Goal: Task Accomplishment & Management: Manage account settings

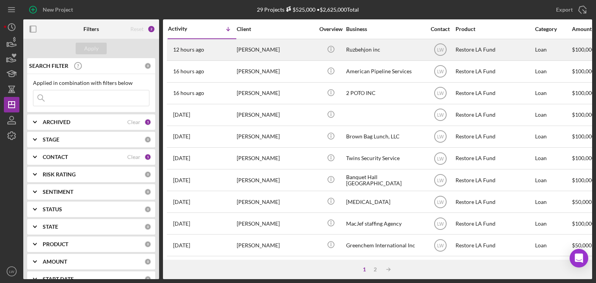
click at [238, 53] on div "[PERSON_NAME]" at bounding box center [276, 50] width 78 height 21
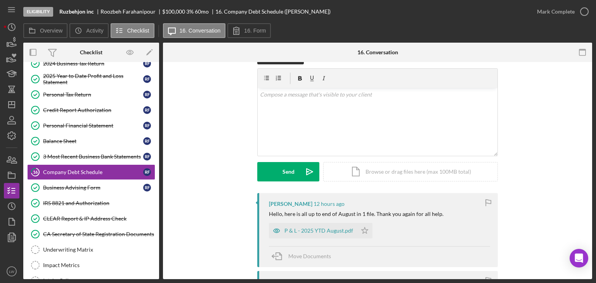
scroll to position [39, 0]
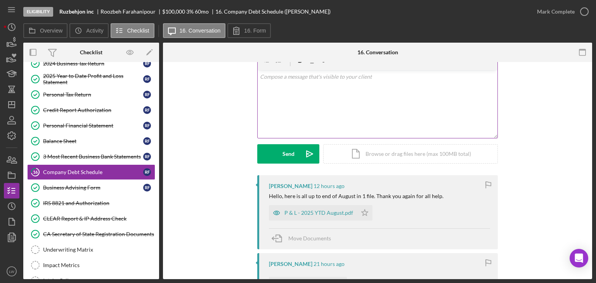
click at [330, 127] on div "v Color teal Color pink Remove color Add row above Add row below Add column bef…" at bounding box center [378, 104] width 240 height 68
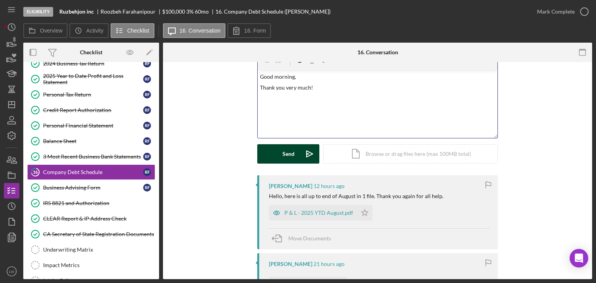
click at [281, 154] on button "Send Icon/icon-invite-send" at bounding box center [288, 153] width 62 height 19
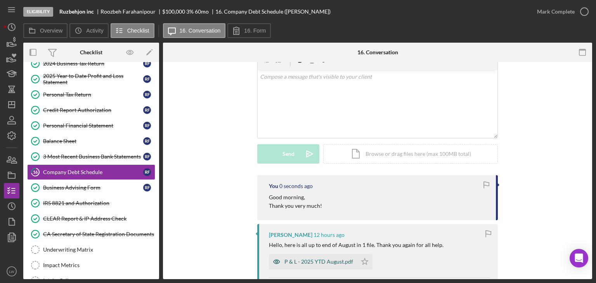
click at [301, 265] on div "P & L - 2025 YTD August.pdf" at bounding box center [313, 262] width 88 height 16
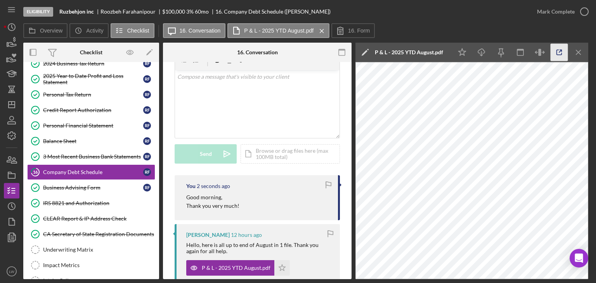
click at [556, 53] on icon "button" at bounding box center [559, 52] width 17 height 17
drag, startPoint x: 96, startPoint y: 11, endPoint x: 92, endPoint y: 12, distance: 4.1
click at [93, 12] on div "Ruzbehjon inc" at bounding box center [79, 12] width 41 height 6
click at [96, 12] on div "Ruzbehjon inc" at bounding box center [79, 12] width 41 height 6
drag, startPoint x: 94, startPoint y: 11, endPoint x: 61, endPoint y: 11, distance: 32.6
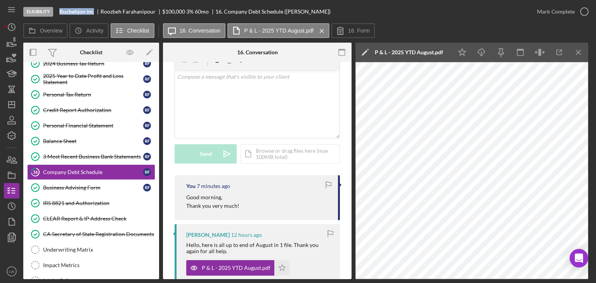
click at [61, 11] on b "Ruzbehjon inc" at bounding box center [76, 12] width 35 height 6
copy b "Ruzbehjon inc"
click at [12, 43] on icon "button" at bounding box center [12, 44] width 8 height 4
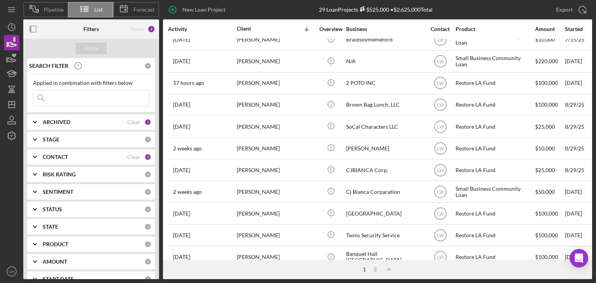
scroll to position [272, 0]
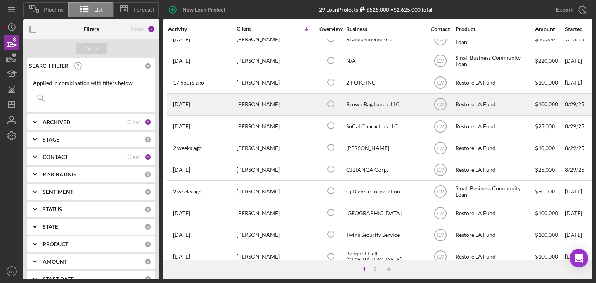
click at [269, 98] on div "Francis Scanlon" at bounding box center [276, 104] width 78 height 21
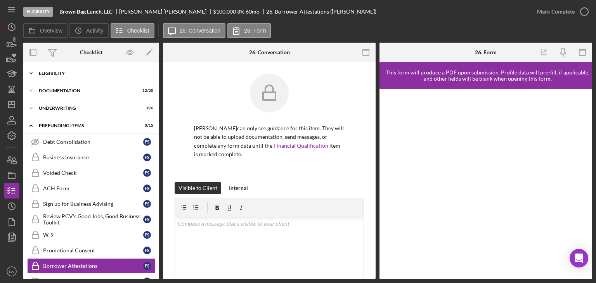
click at [69, 72] on div "Eligibility" at bounding box center [94, 73] width 111 height 5
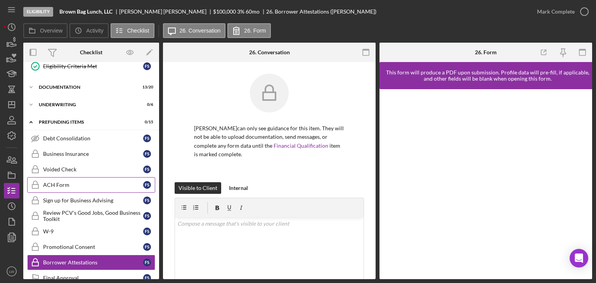
scroll to position [78, 0]
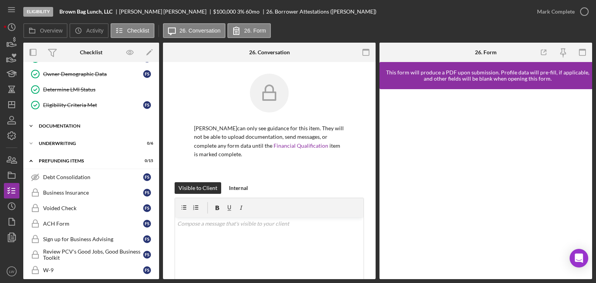
click at [61, 121] on div "Icon/Expander Documentation 13 / 20" at bounding box center [91, 126] width 136 height 16
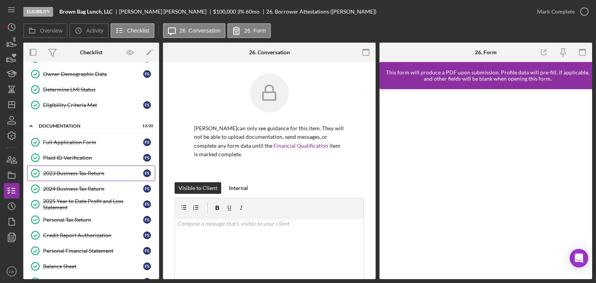
scroll to position [155, 0]
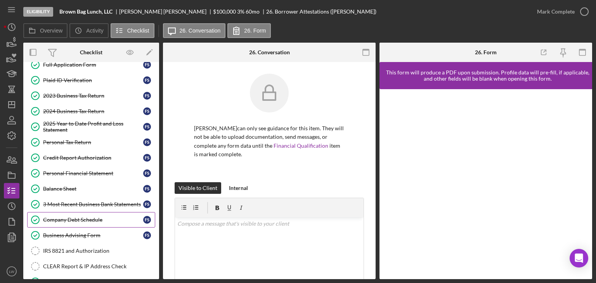
click at [93, 213] on link "Company Debt Schedule Company Debt Schedule F S" at bounding box center [91, 220] width 128 height 16
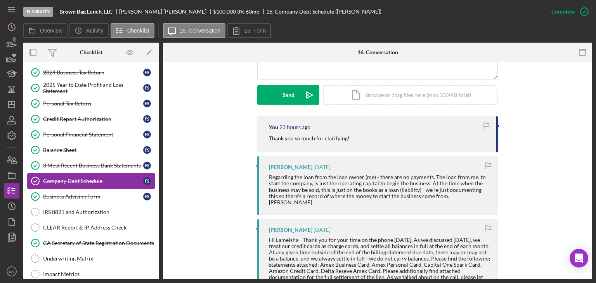
scroll to position [155, 0]
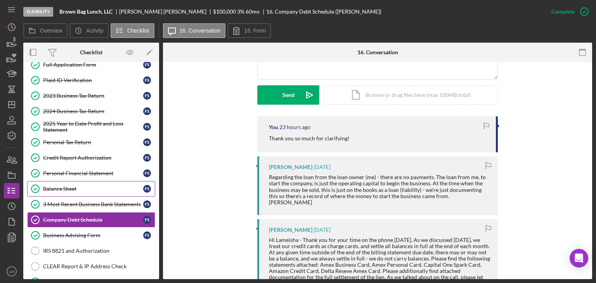
click at [73, 186] on div "Balance Sheet" at bounding box center [93, 189] width 100 height 6
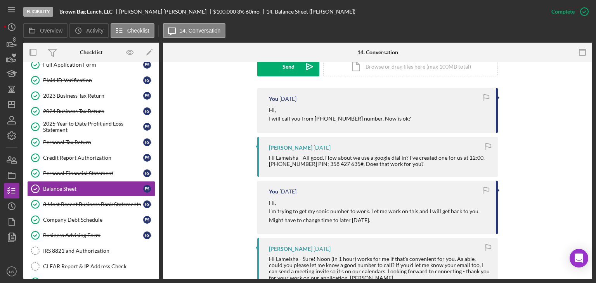
scroll to position [116, 0]
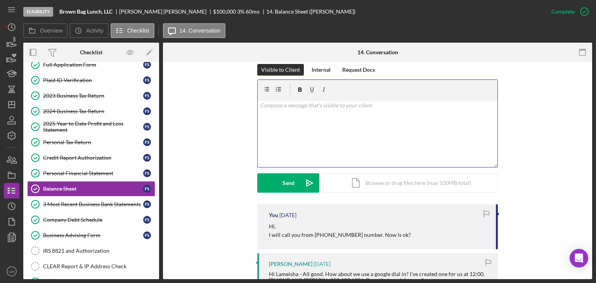
click at [396, 129] on div "v Color teal Color pink Remove color Add row above Add row below Add column bef…" at bounding box center [378, 133] width 240 height 68
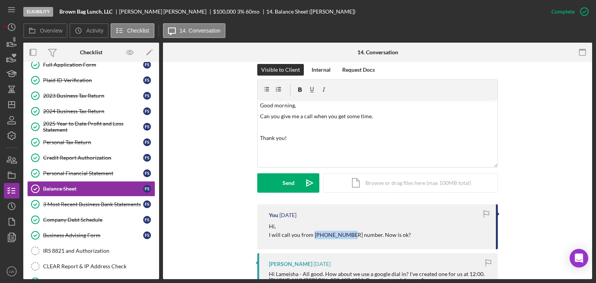
drag, startPoint x: 346, startPoint y: 234, endPoint x: 313, endPoint y: 235, distance: 33.4
click at [313, 235] on p "I will call you from 650-670-0527 number. Now is ok?" at bounding box center [340, 235] width 142 height 9
copy p "650-670-0527"
click at [268, 128] on p at bounding box center [378, 127] width 236 height 9
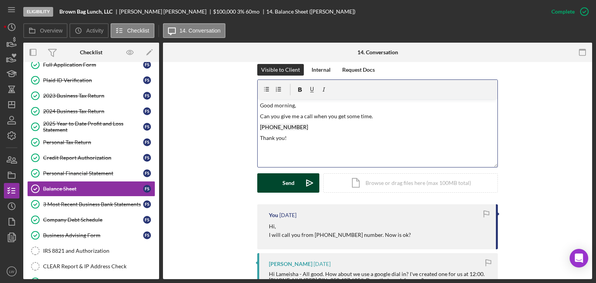
click at [289, 183] on div "Send" at bounding box center [289, 183] width 12 height 19
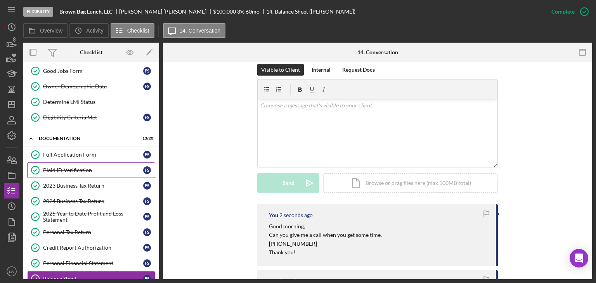
scroll to position [0, 0]
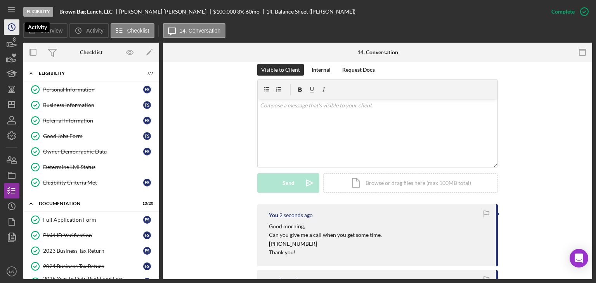
click at [9, 26] on icon "Icon/History" at bounding box center [11, 26] width 19 height 19
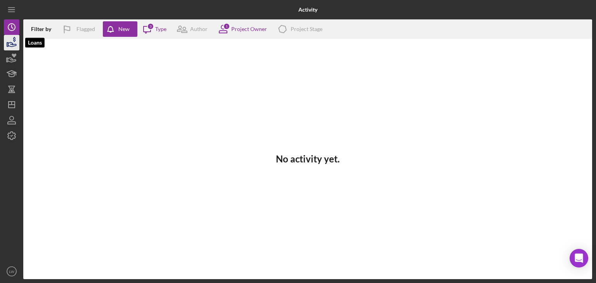
click at [5, 40] on icon "button" at bounding box center [11, 42] width 19 height 19
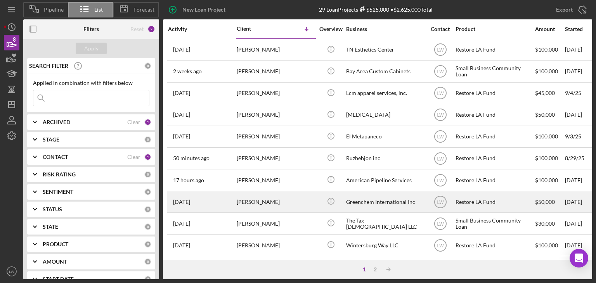
scroll to position [333, 0]
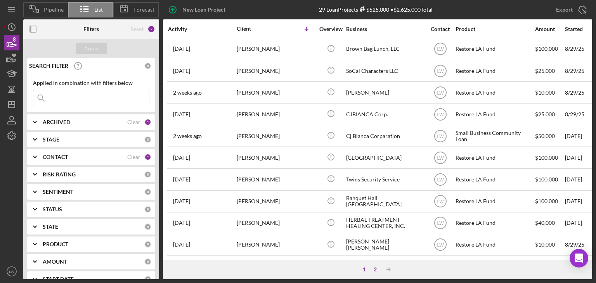
click at [374, 268] on div "2" at bounding box center [375, 270] width 11 height 6
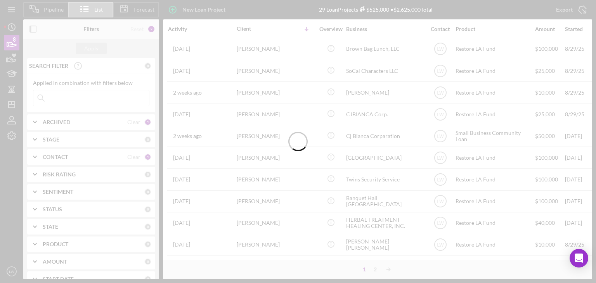
scroll to position [0, 0]
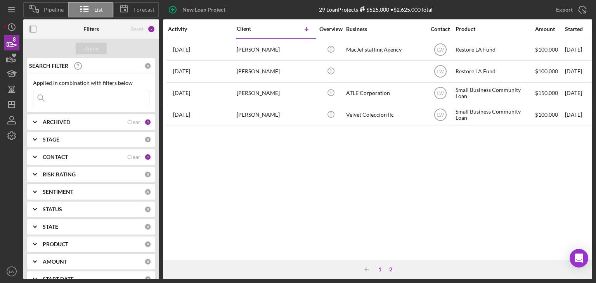
click at [380, 268] on div "1" at bounding box center [380, 270] width 11 height 6
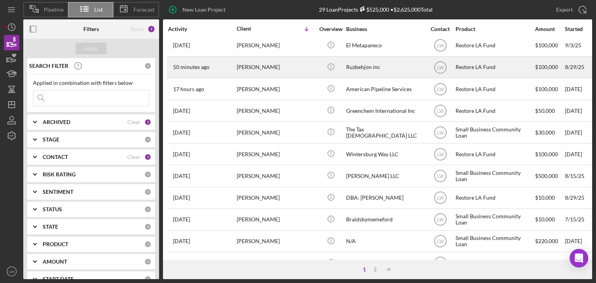
scroll to position [78, 0]
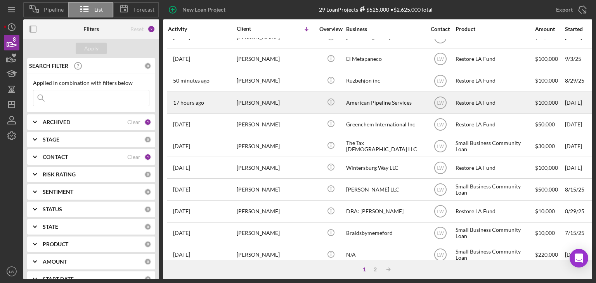
click at [261, 103] on div "Richard Craig" at bounding box center [276, 102] width 78 height 21
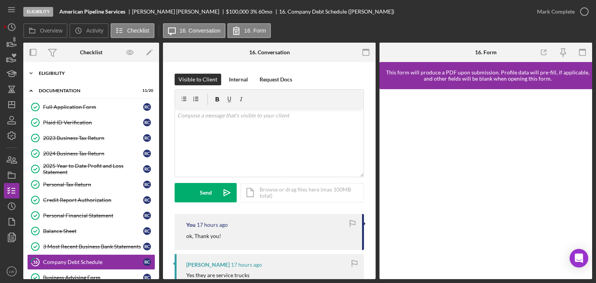
click at [59, 72] on div "Eligibility" at bounding box center [94, 73] width 111 height 5
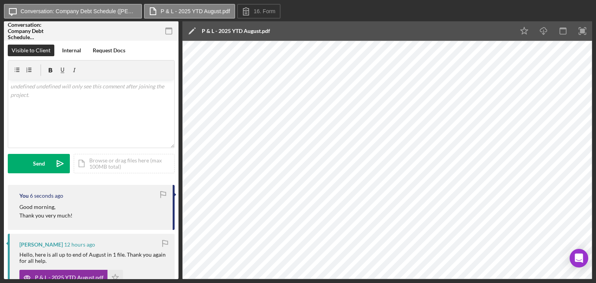
click at [170, 31] on icon "button" at bounding box center [168, 31] width 17 height 17
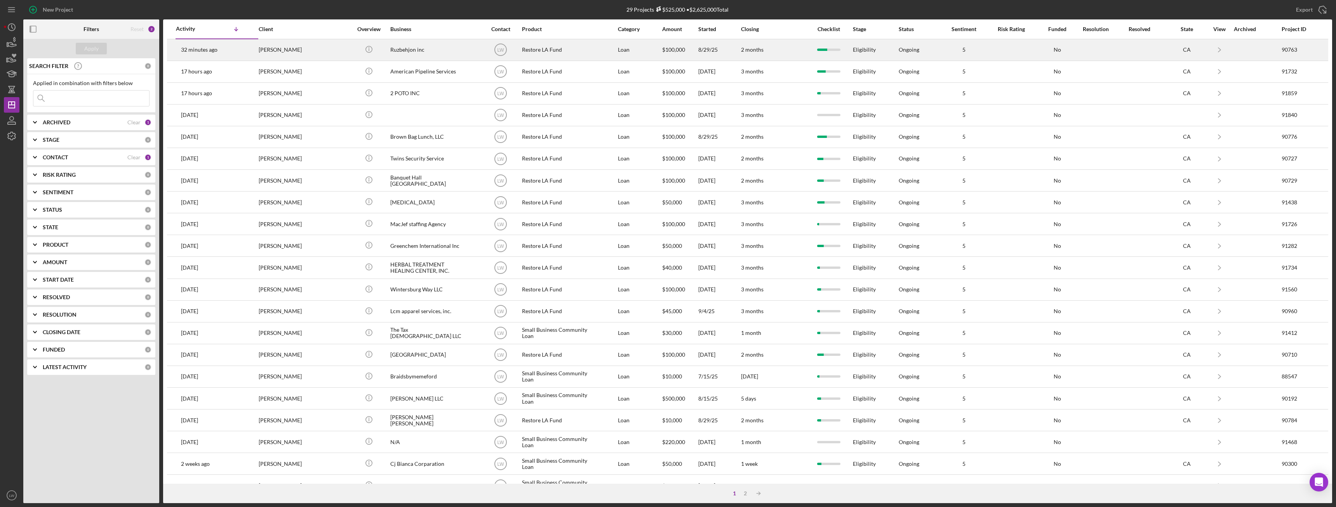
click at [266, 52] on div "[PERSON_NAME]" at bounding box center [298, 50] width 78 height 21
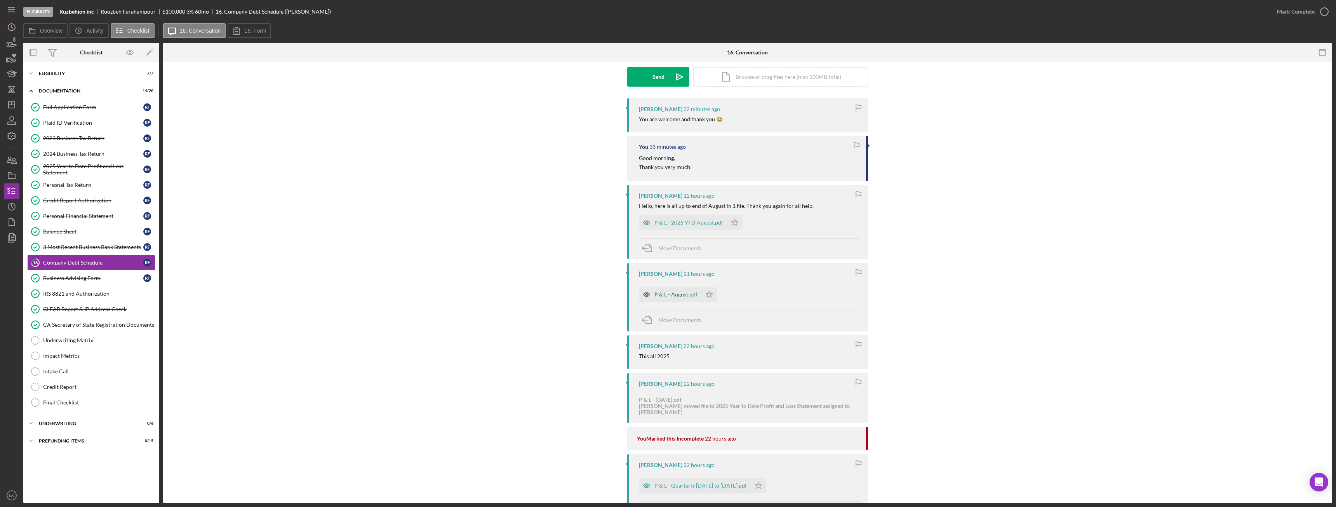
scroll to position [116, 0]
click at [652, 294] on icon "button" at bounding box center [647, 294] width 16 height 16
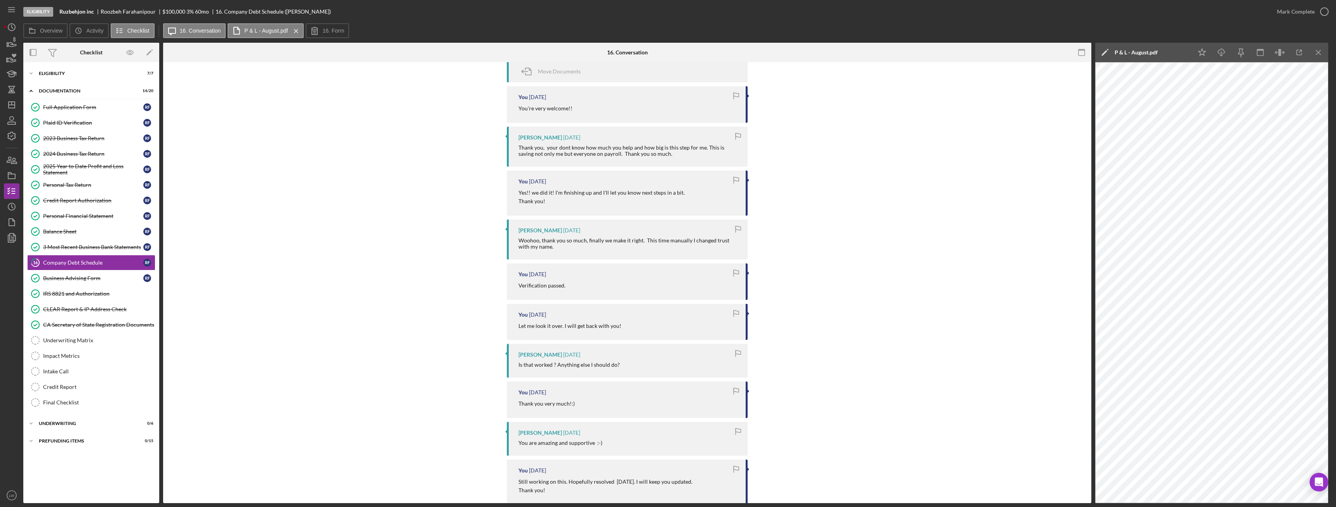
scroll to position [699, 0]
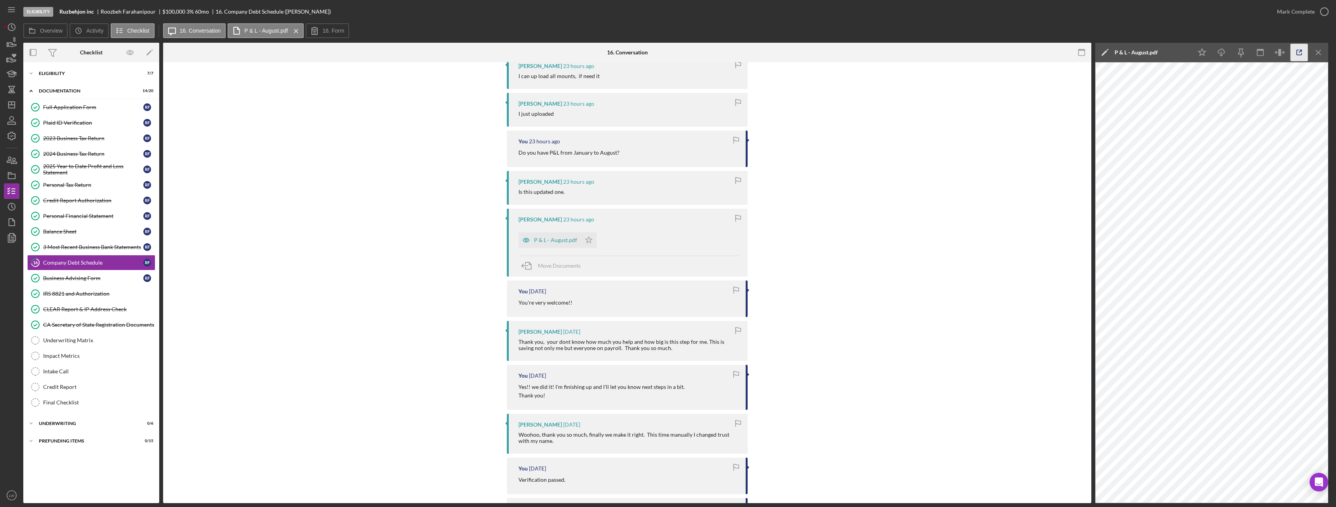
click at [1300, 51] on line "button" at bounding box center [1300, 51] width 2 height 2
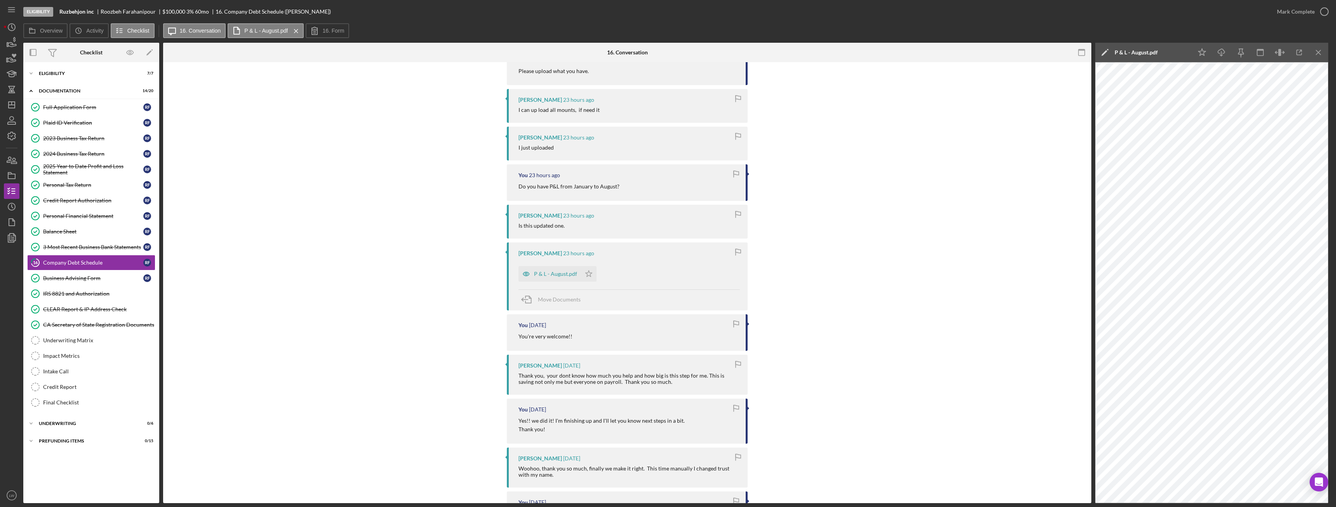
scroll to position [656, 0]
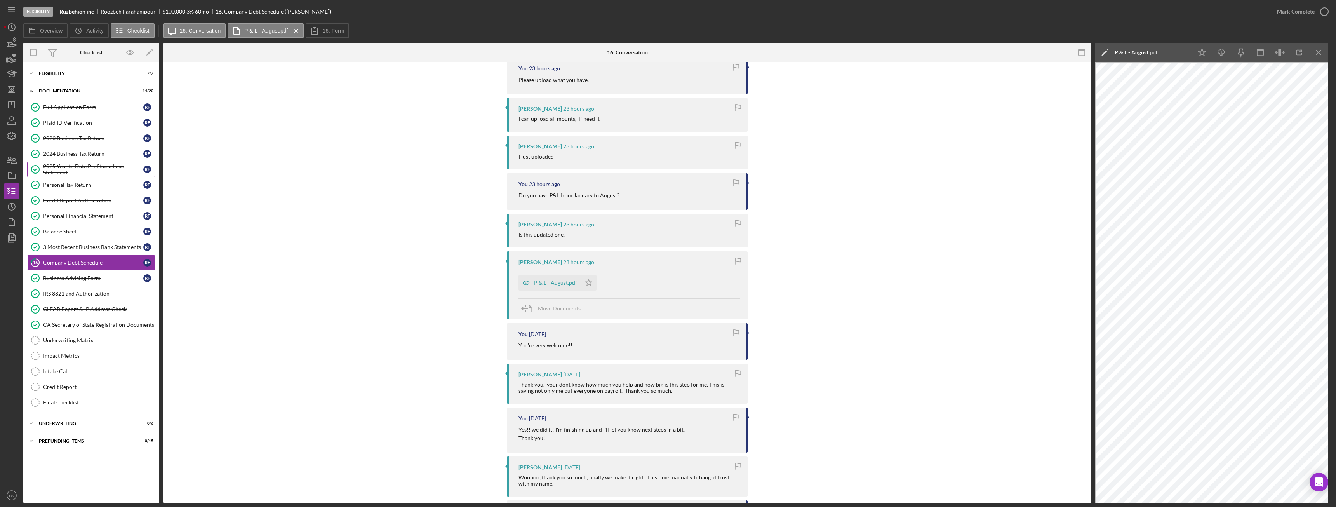
click at [82, 170] on div "2025 Year to Date Profit and Loss Statement" at bounding box center [93, 169] width 100 height 12
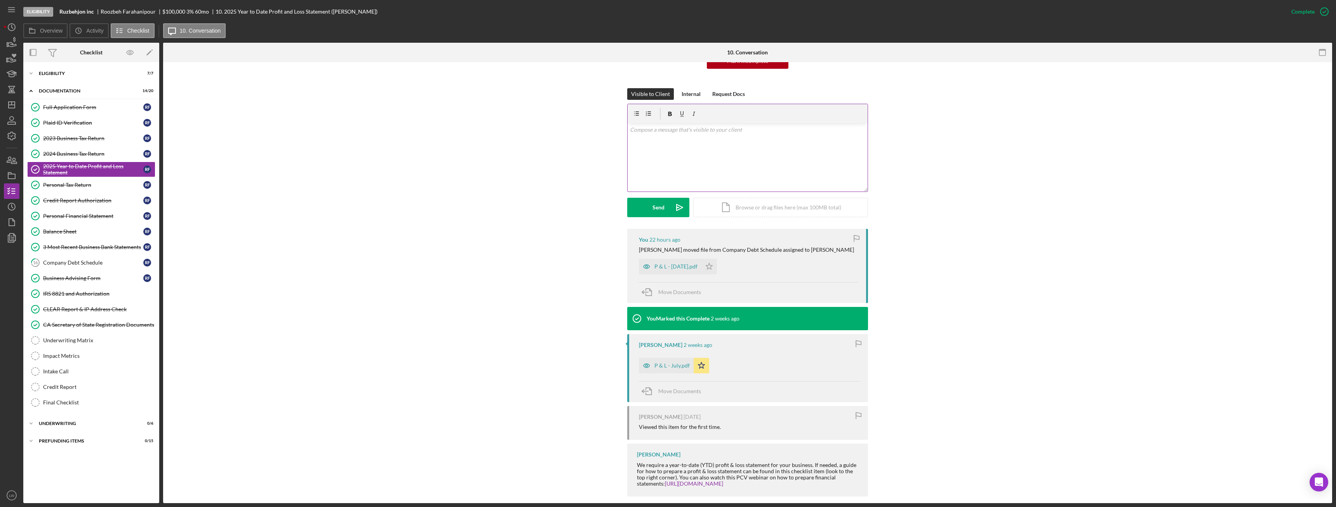
scroll to position [101, 0]
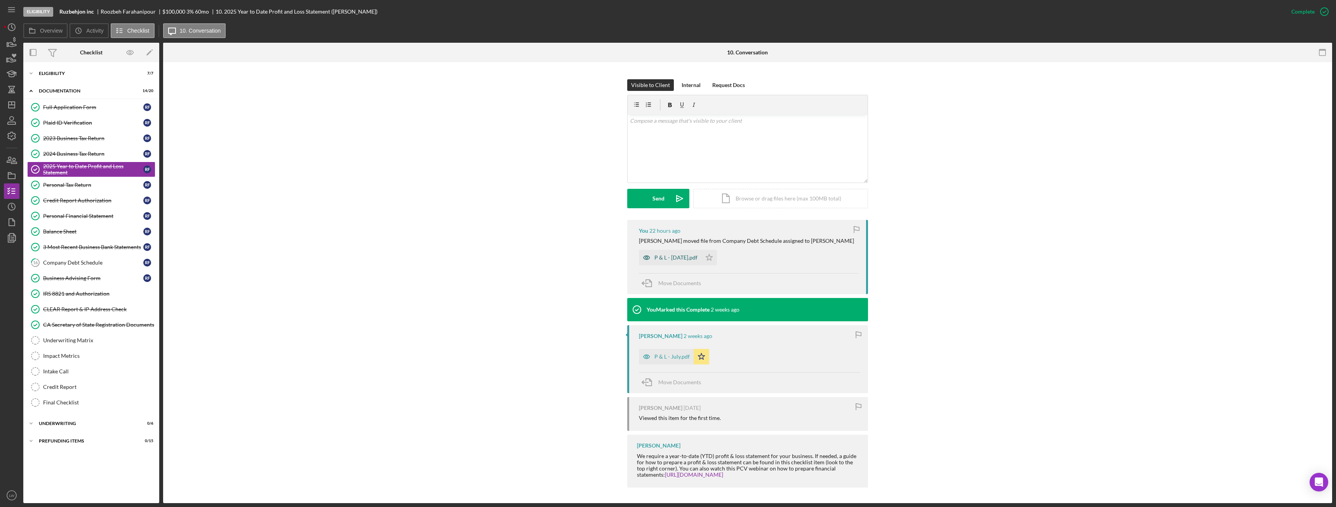
click at [675, 251] on div "P & L - [DATE].pdf" at bounding box center [670, 258] width 63 height 16
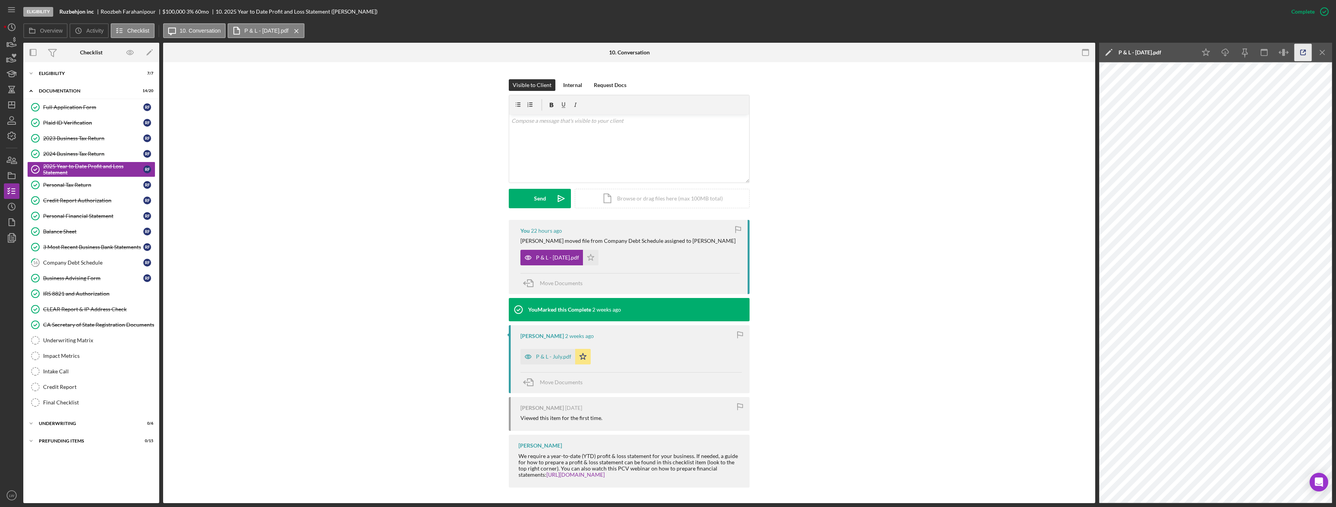
click at [1302, 54] on icon "button" at bounding box center [1302, 52] width 17 height 17
click at [6, 45] on icon "button" at bounding box center [11, 42] width 19 height 19
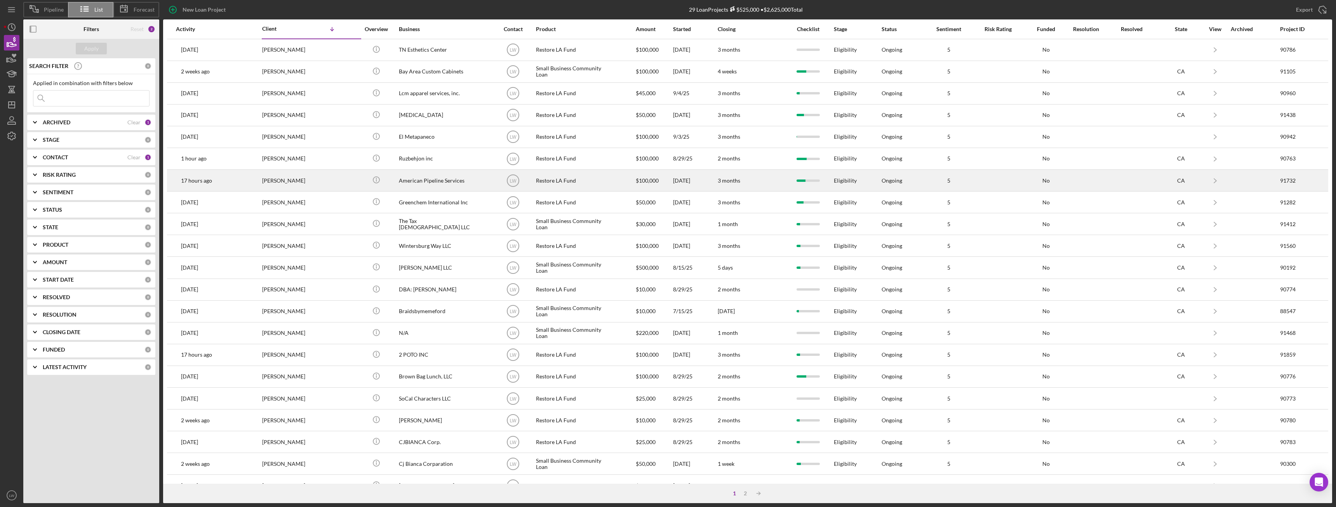
click at [289, 181] on div "Richard Craig" at bounding box center [301, 180] width 78 height 21
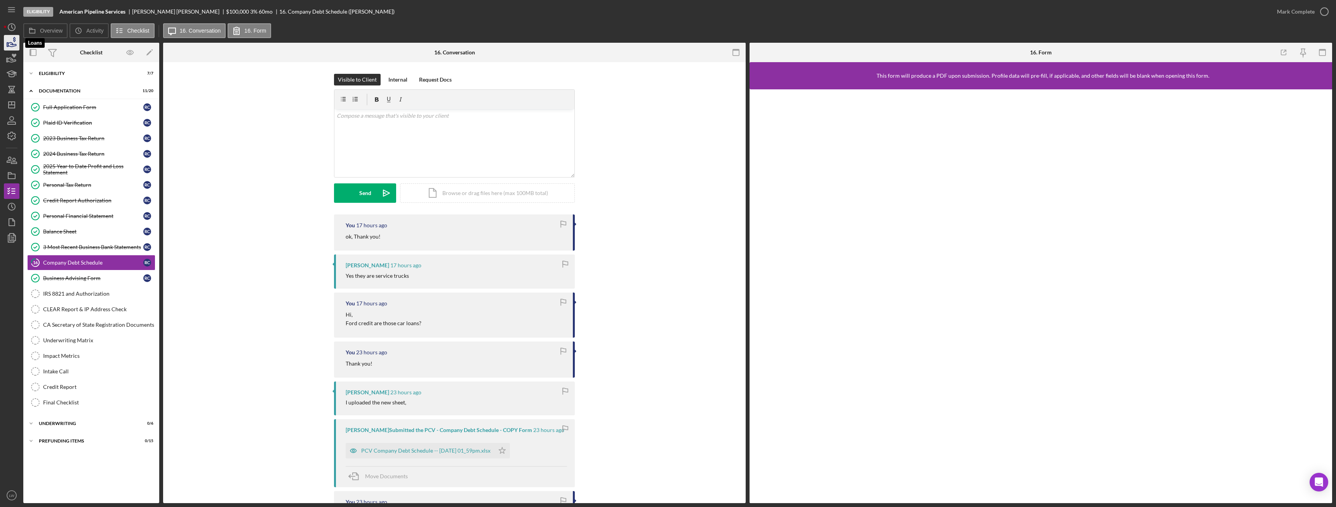
click at [13, 47] on icon "button" at bounding box center [11, 42] width 19 height 19
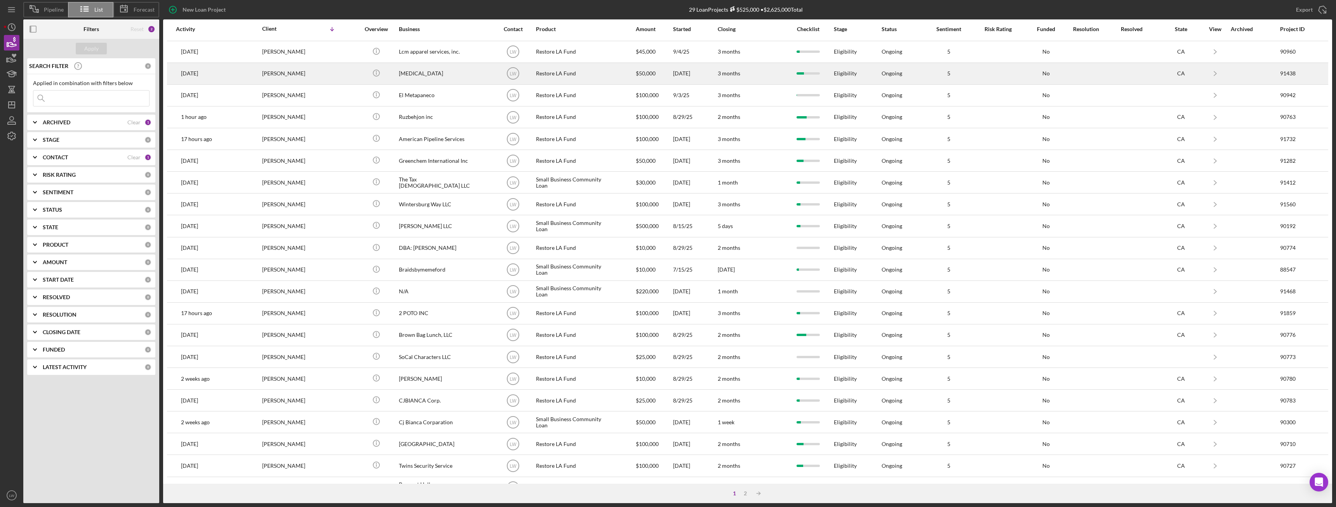
scroll to position [104, 0]
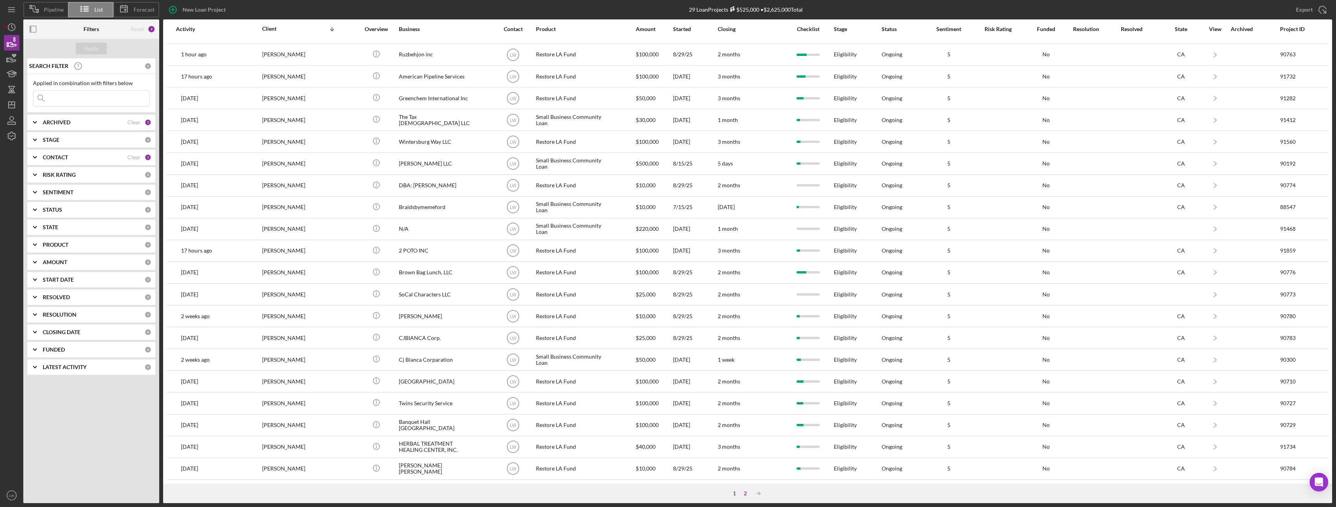
click at [747, 490] on div "2" at bounding box center [745, 493] width 11 height 6
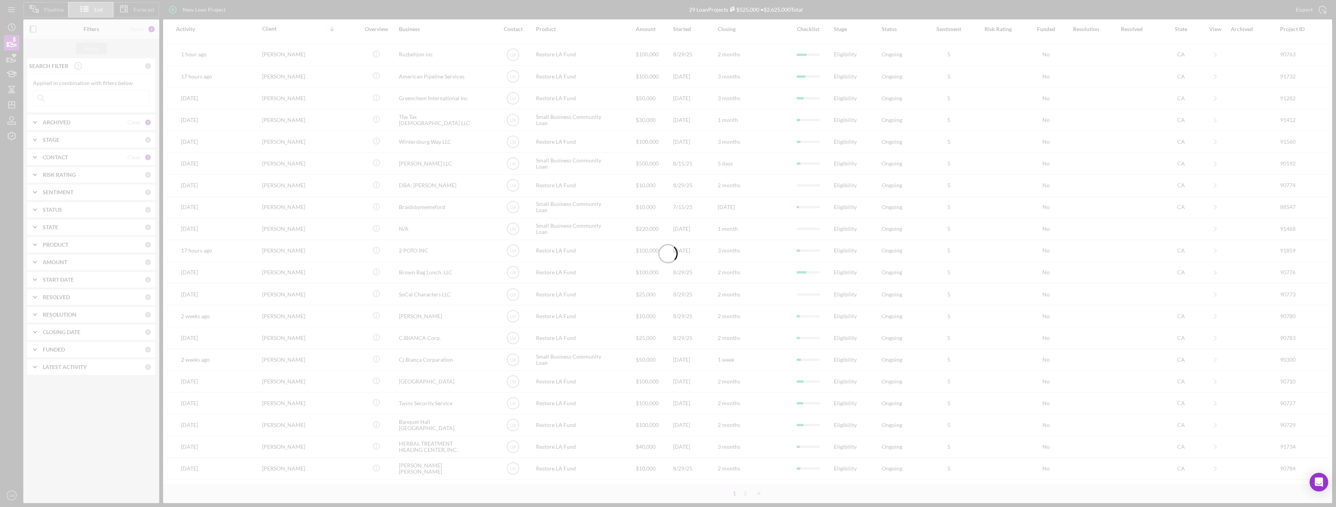
scroll to position [0, 0]
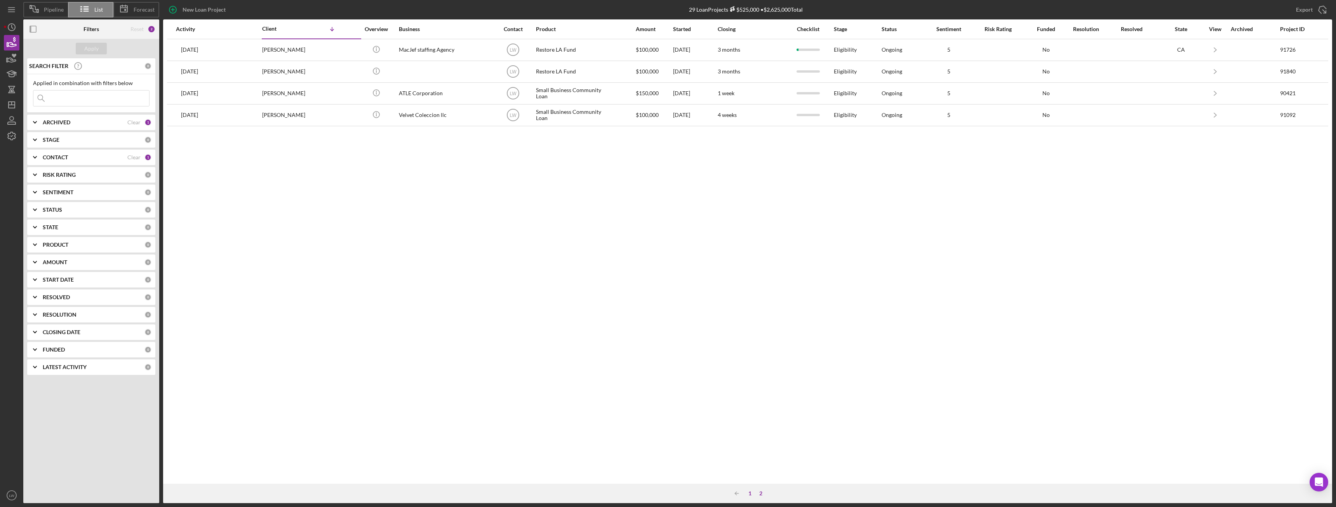
click at [750, 493] on div "1" at bounding box center [749, 493] width 11 height 6
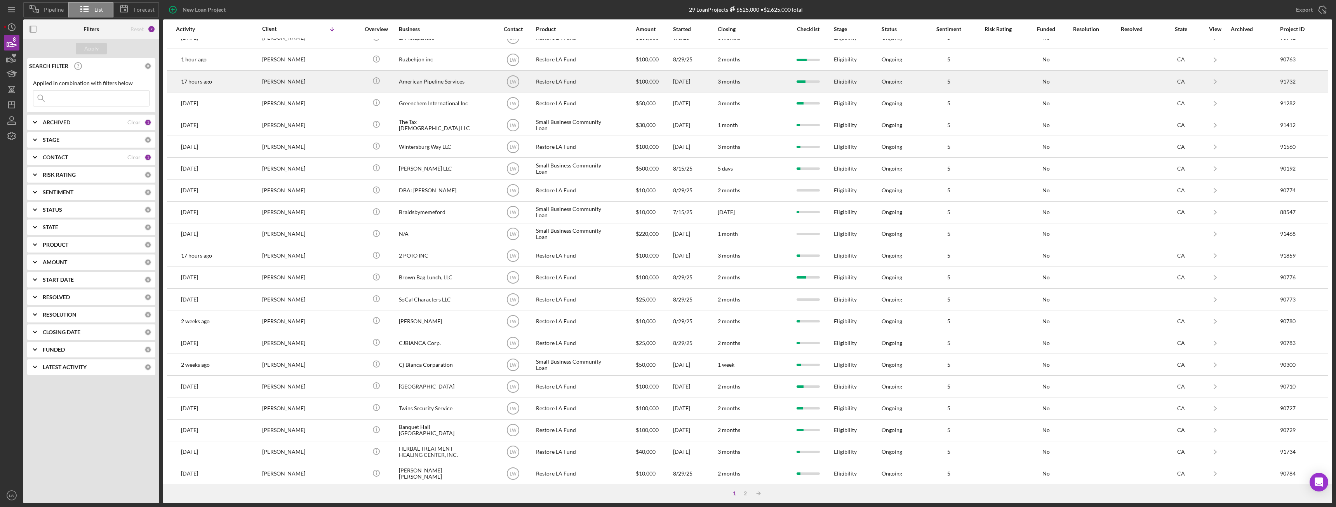
scroll to position [104, 0]
